Goal: Check status: Check status

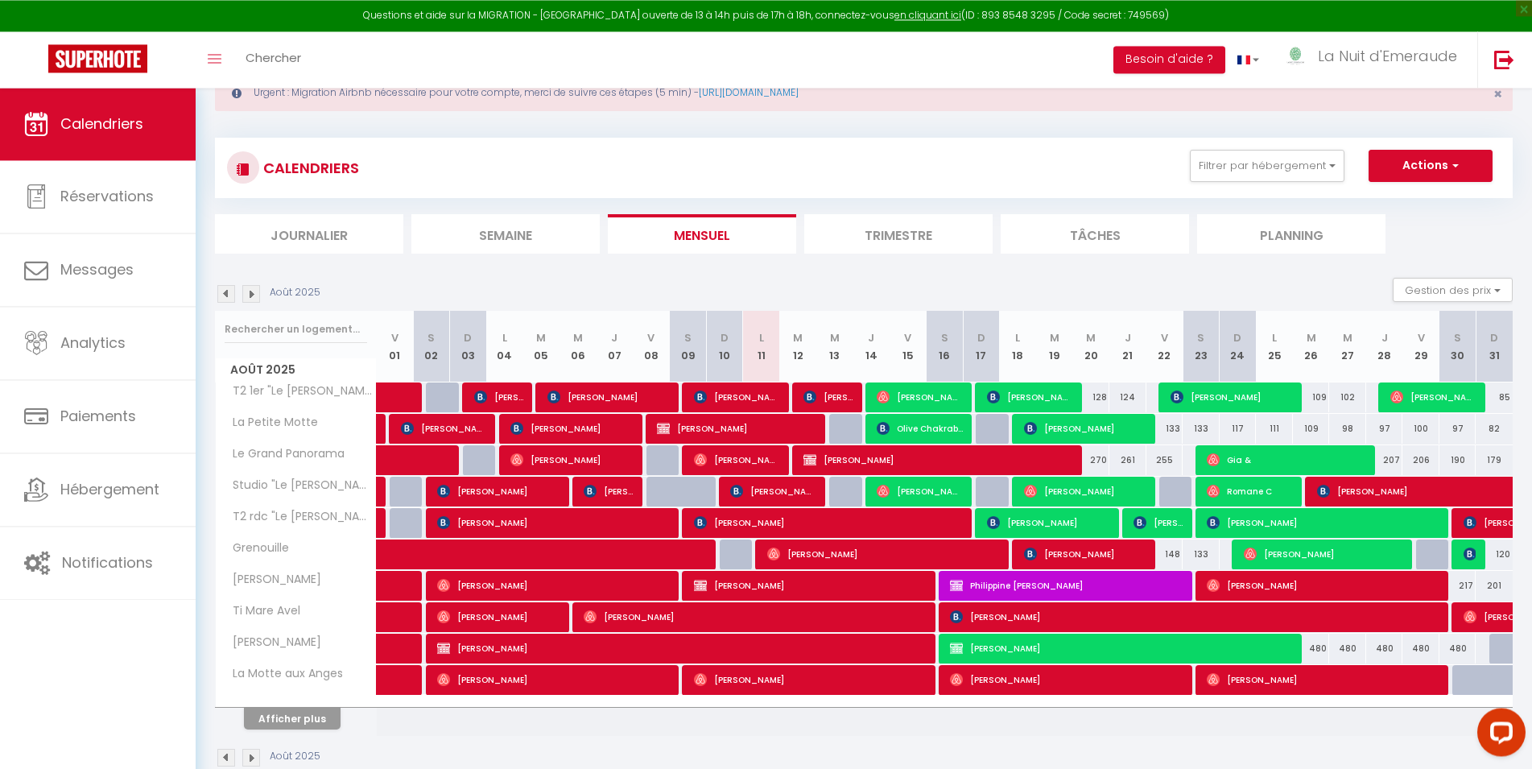
scroll to position [88, 0]
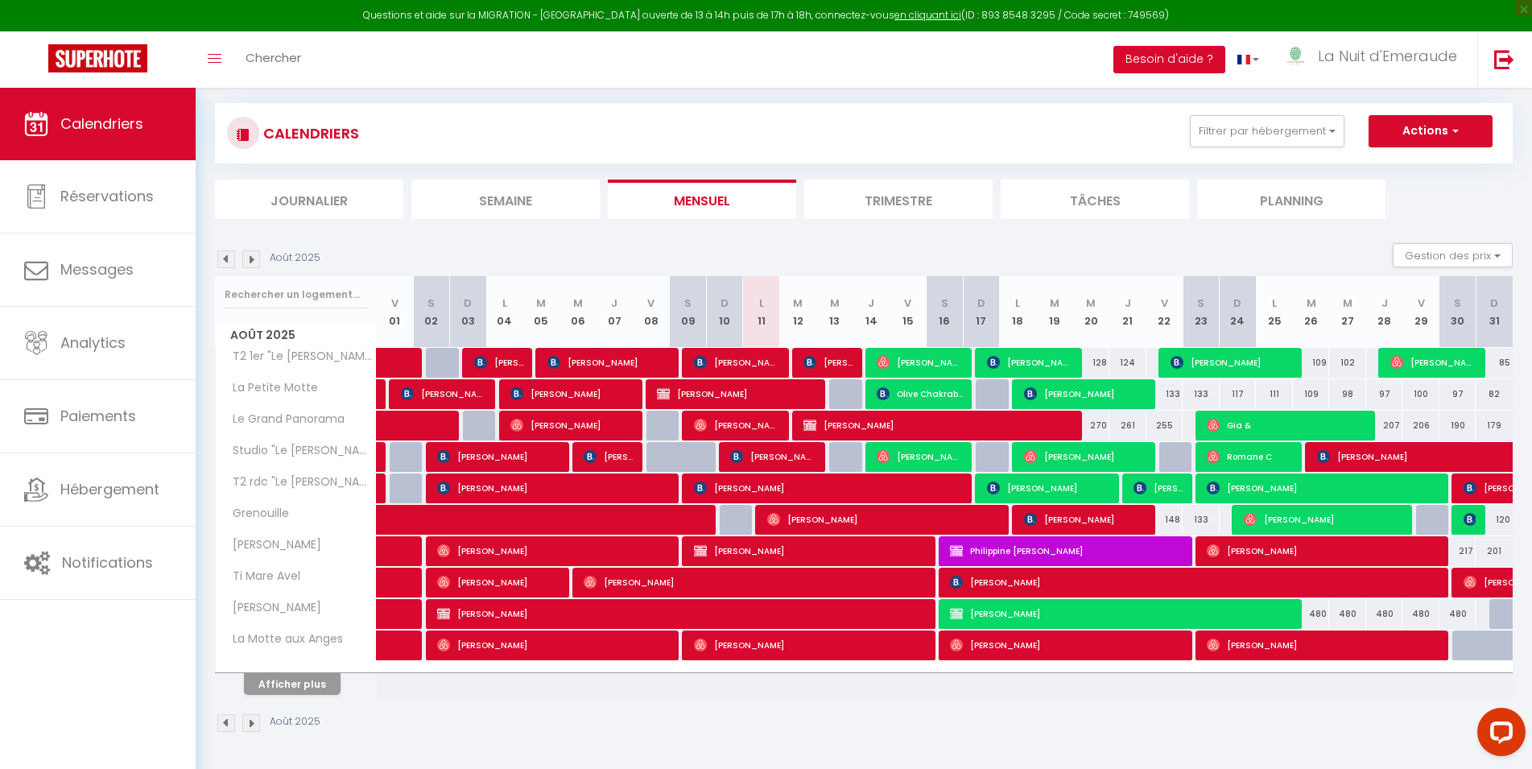
click at [225, 724] on img at bounding box center [226, 723] width 18 height 18
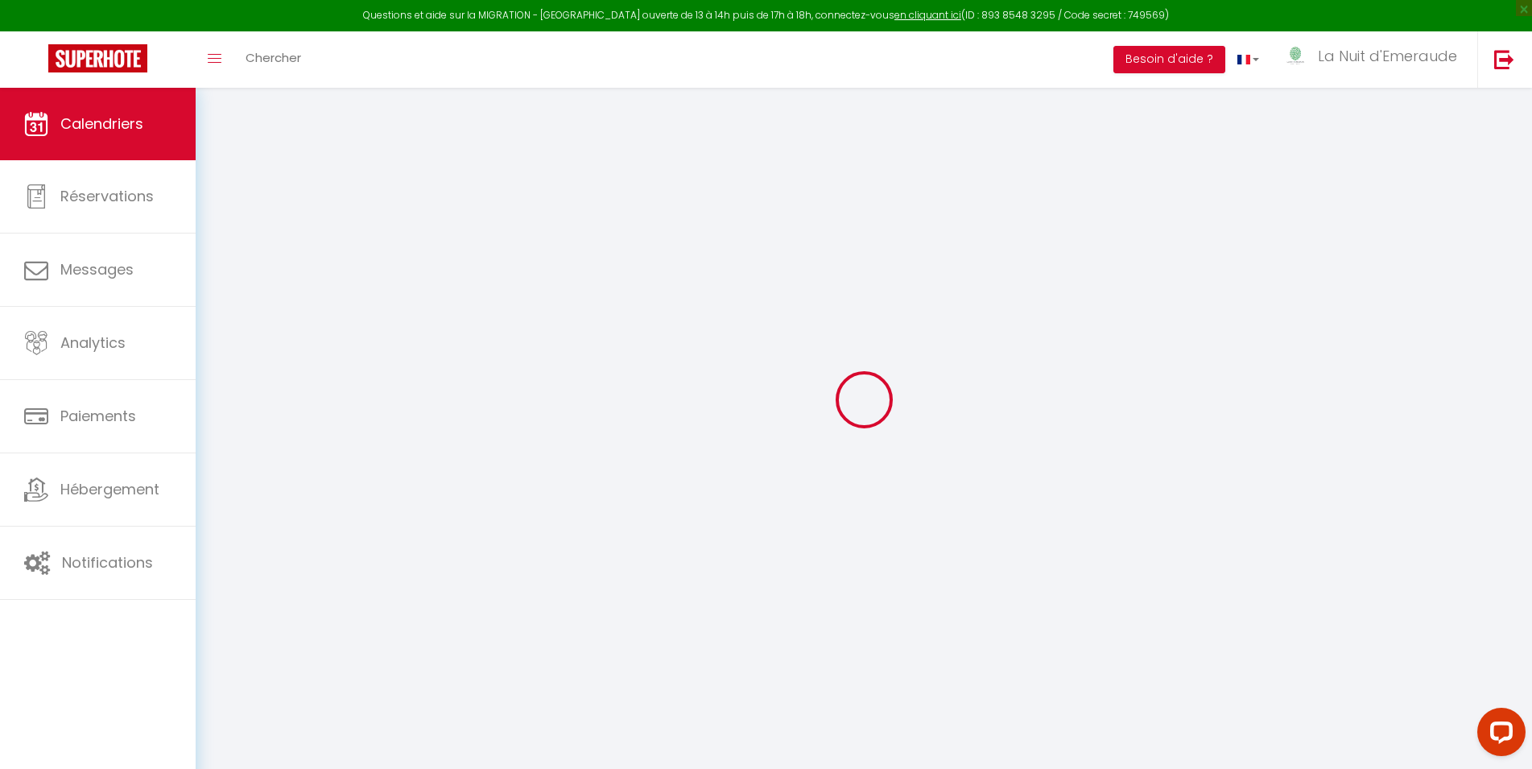
select select
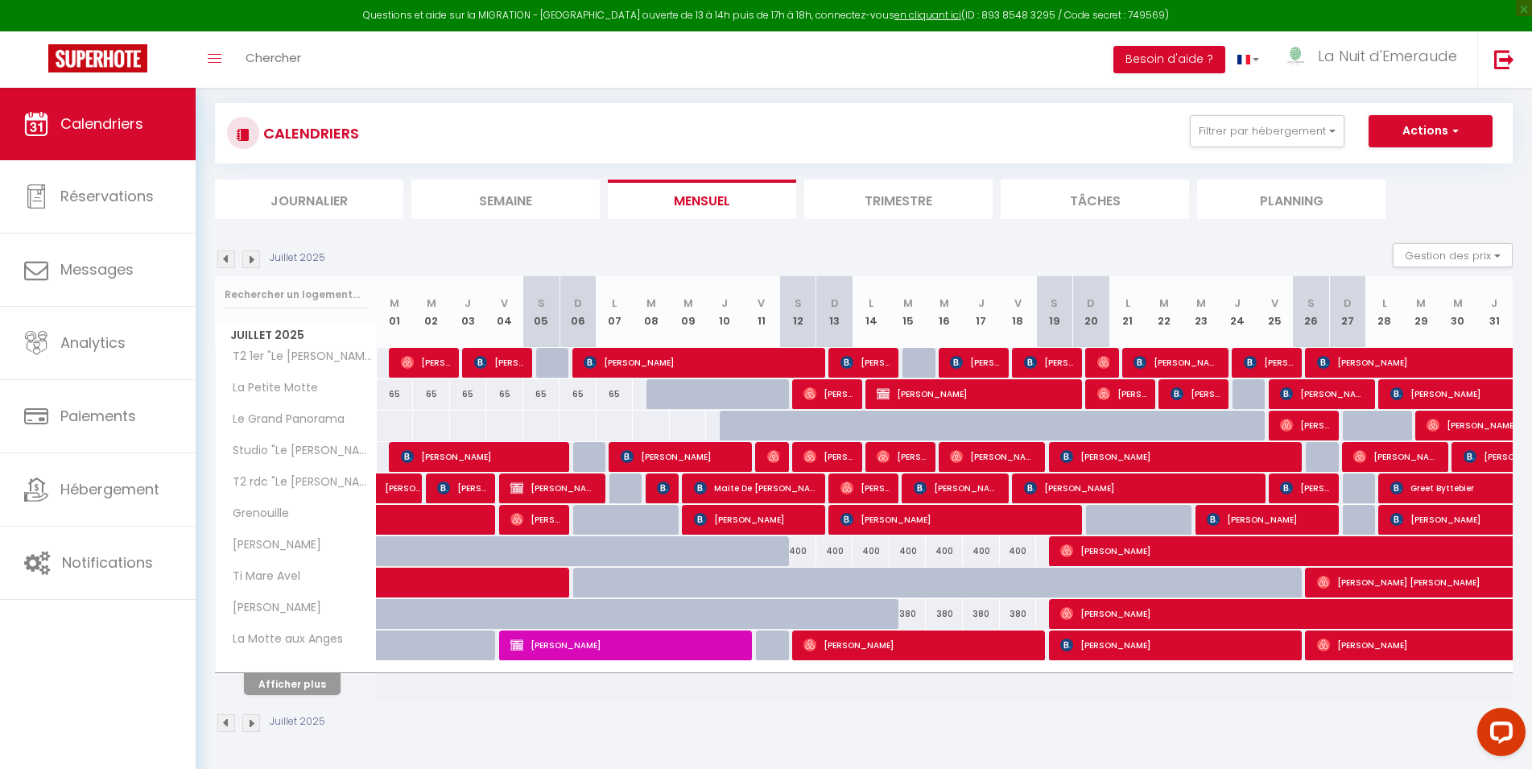
click at [1394, 455] on span "[PERSON_NAME]" at bounding box center [1397, 456] width 86 height 31
select select "OK"
select select "1"
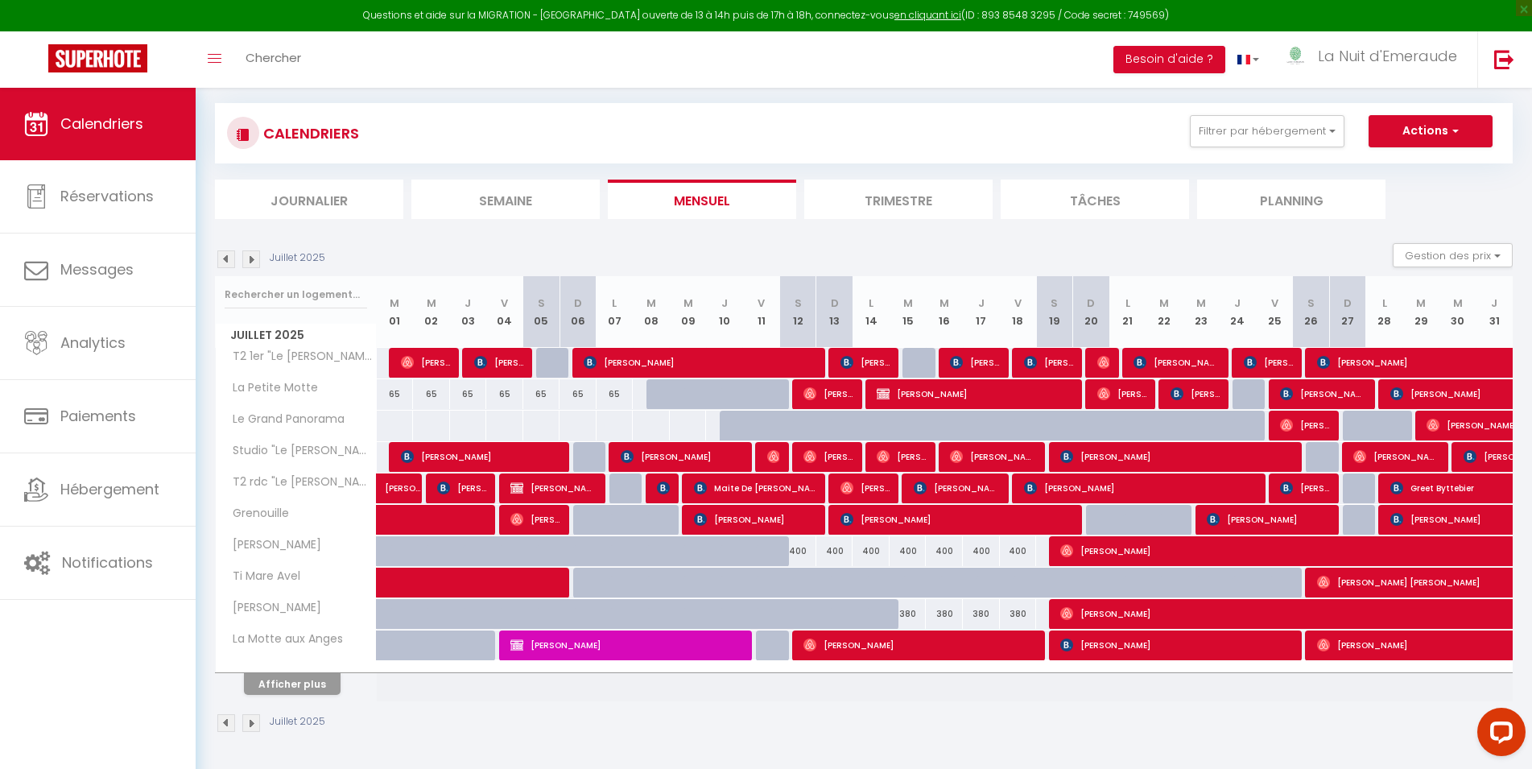
select select "1"
select select
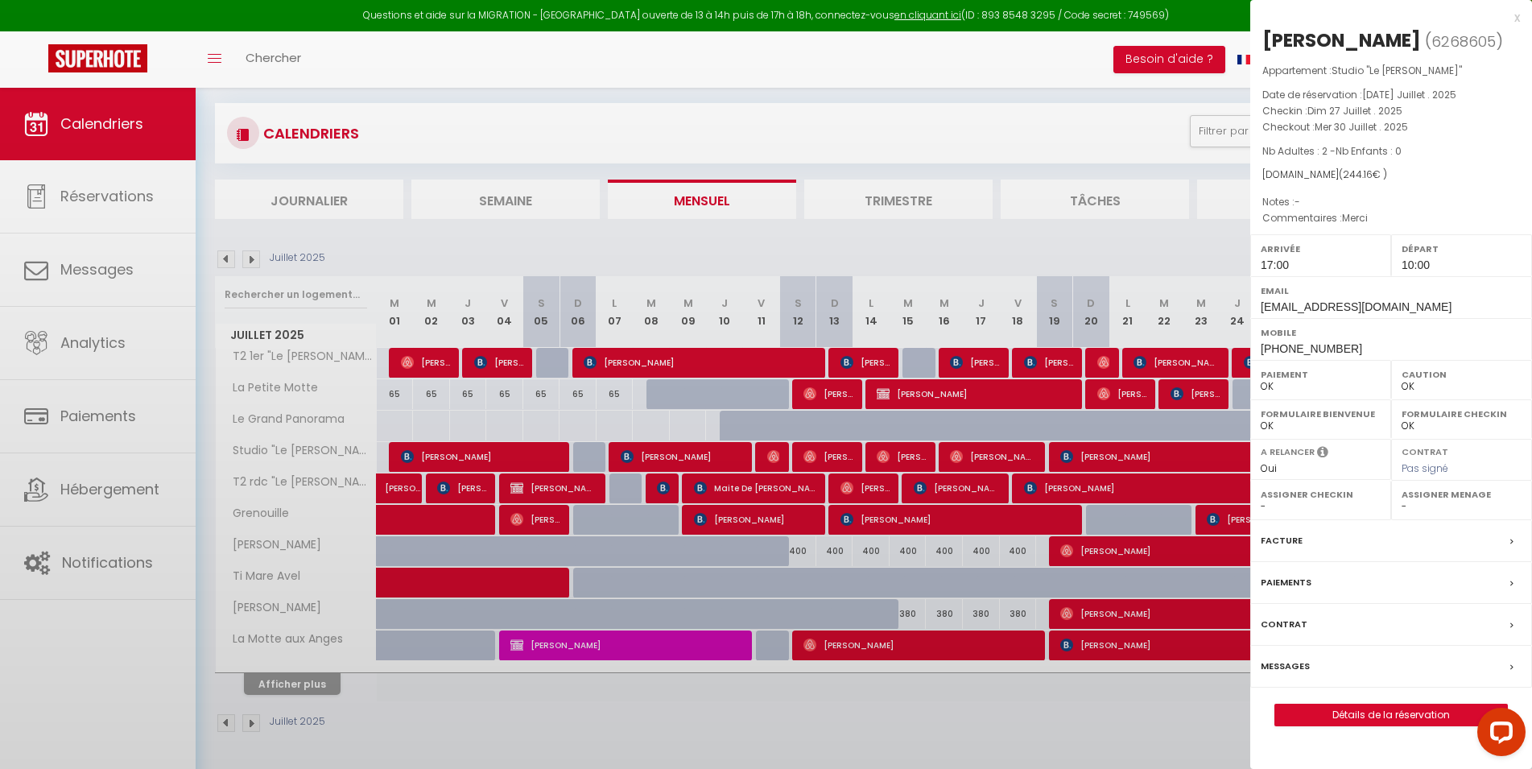
select select "45646"
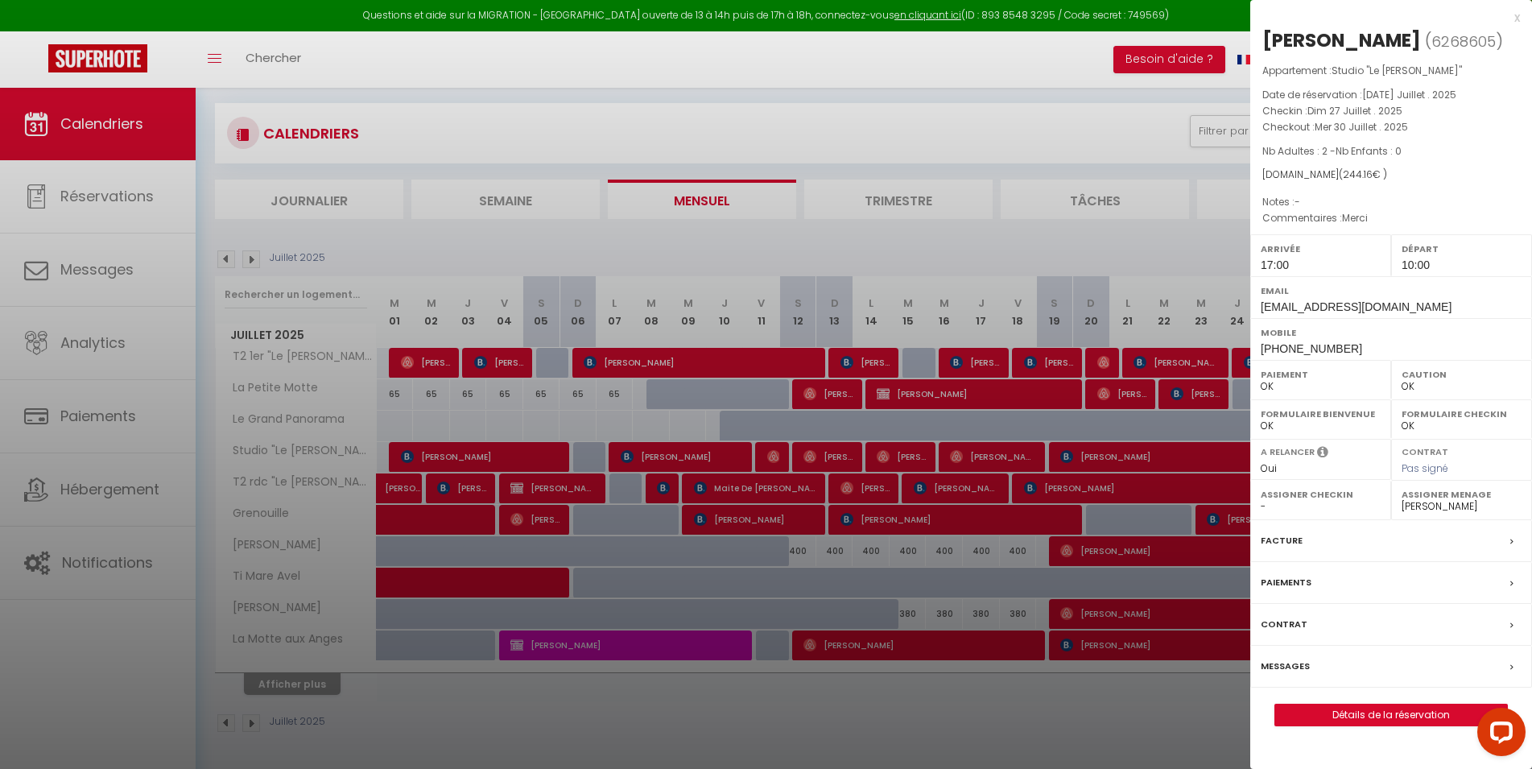
click at [966, 90] on div at bounding box center [766, 384] width 1532 height 769
